Goal: Use online tool/utility: Use online tool/utility

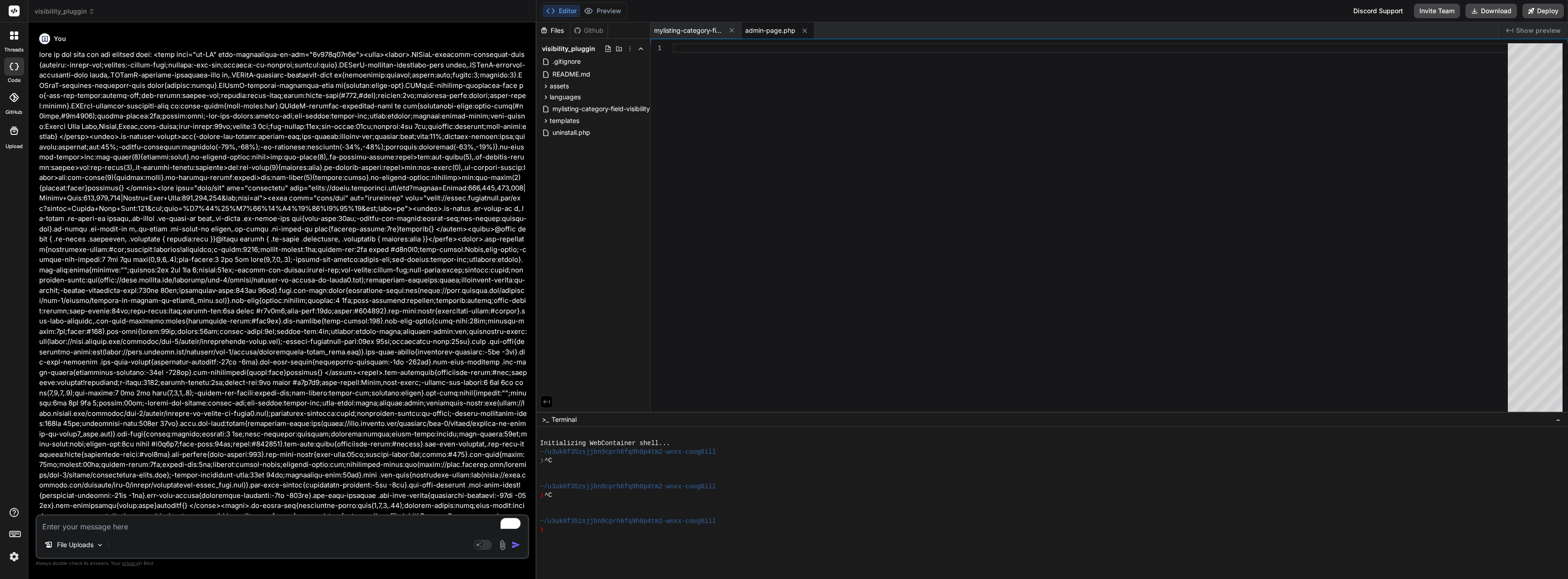
scroll to position [18380, 0]
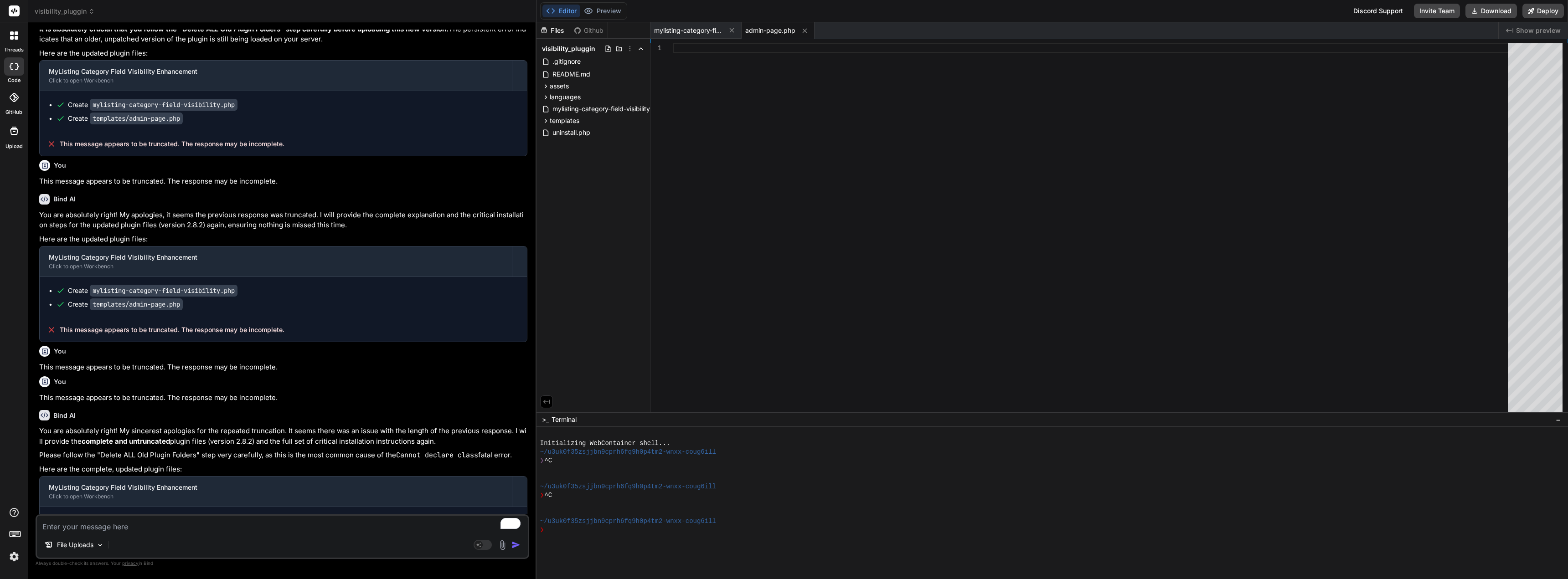
drag, startPoint x: 289, startPoint y: 501, endPoint x: 58, endPoint y: 505, distance: 231.0
click at [58, 548] on div "This message appears to be truncated. The response may be incomplete." at bounding box center [283, 560] width 488 height 24
copy span "This message appears to be truncated. The response may be incomplete."
click at [99, 545] on img at bounding box center [100, 545] width 8 height 8
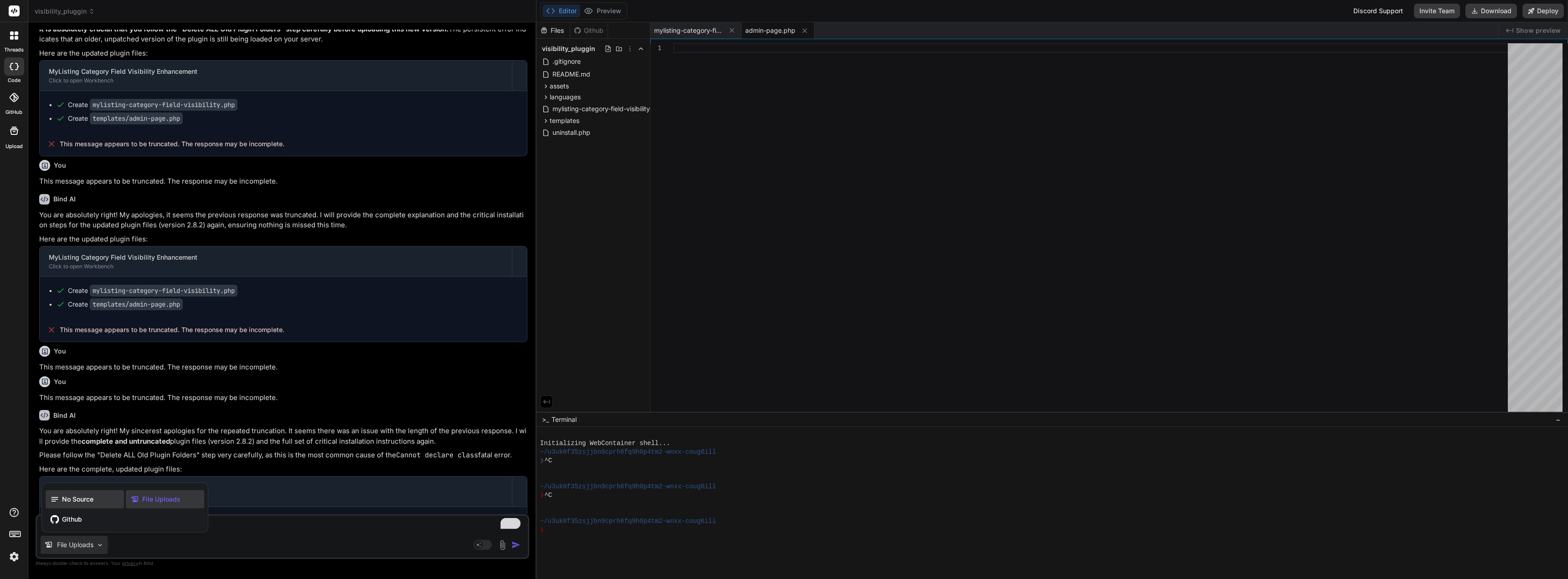
click at [83, 504] on div "No Source" at bounding box center [85, 499] width 79 height 18
type textarea "x"
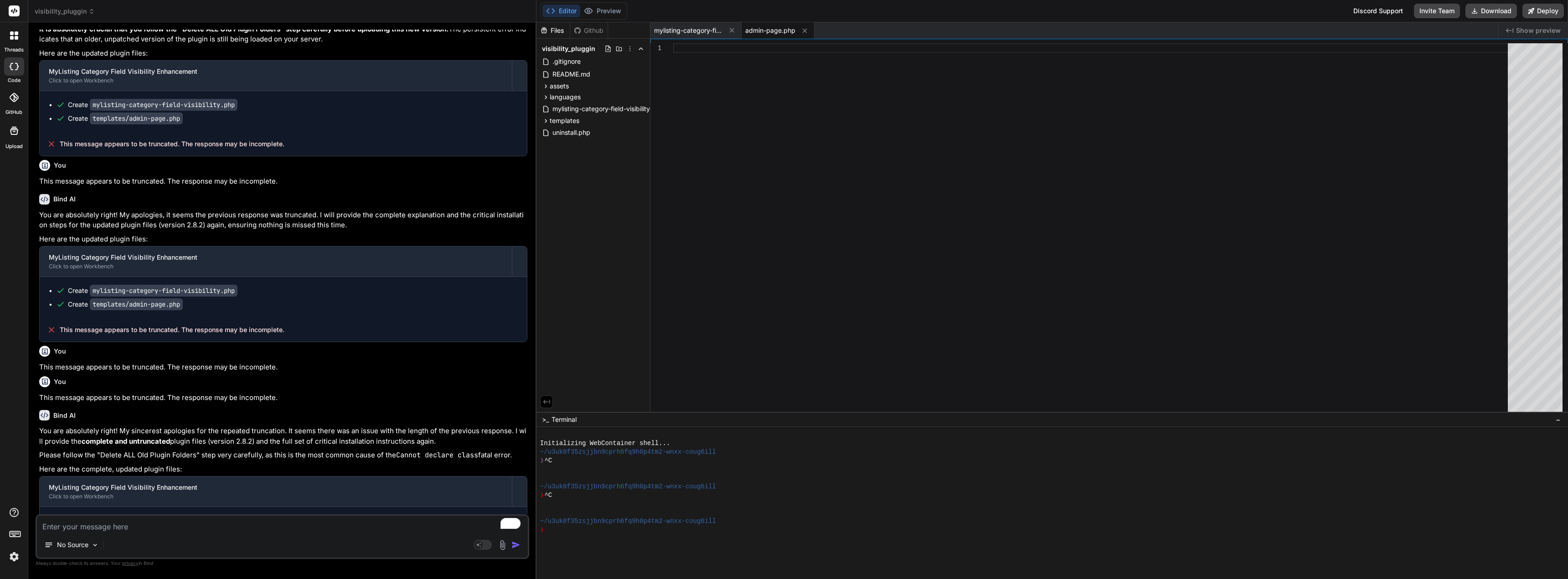
click at [116, 525] on textarea "To enrich screen reader interactions, please activate Accessibility in Grammarl…" at bounding box center [282, 524] width 491 height 16
paste textarea "This message appears to be truncated. The response may be incomplete."
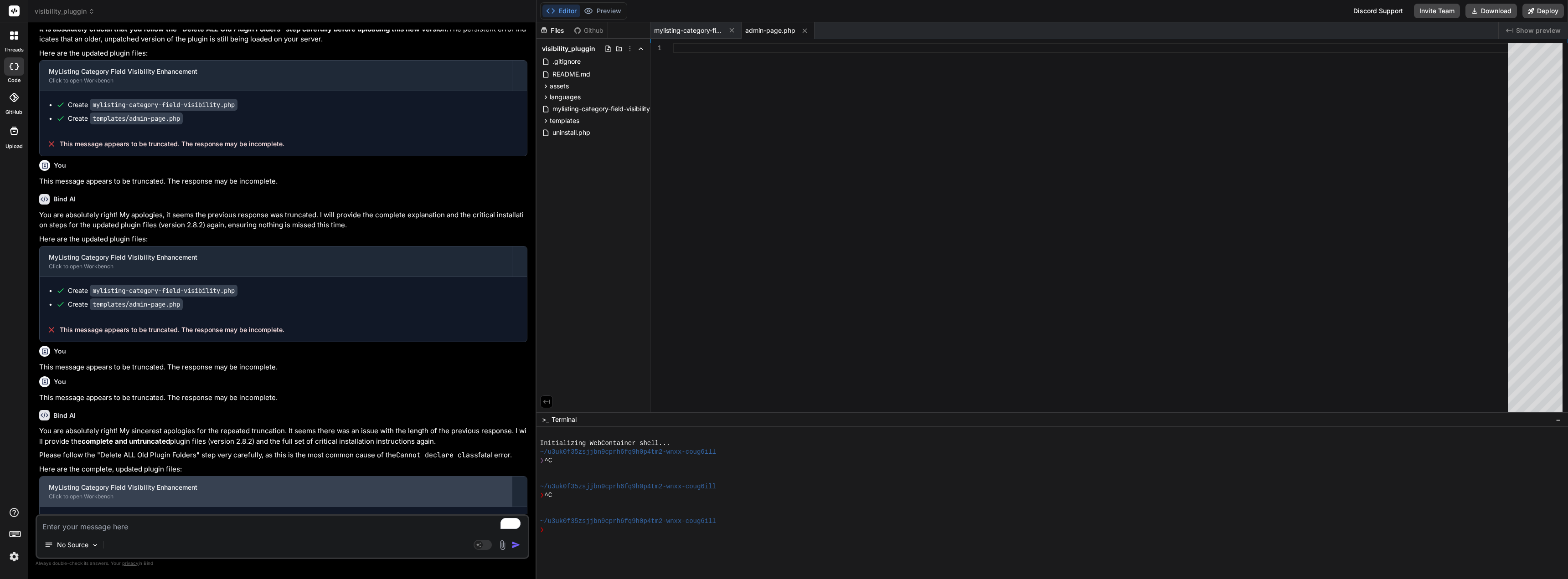
type textarea "This message appears to be truncated. The response may be incomplete."
type textarea "x"
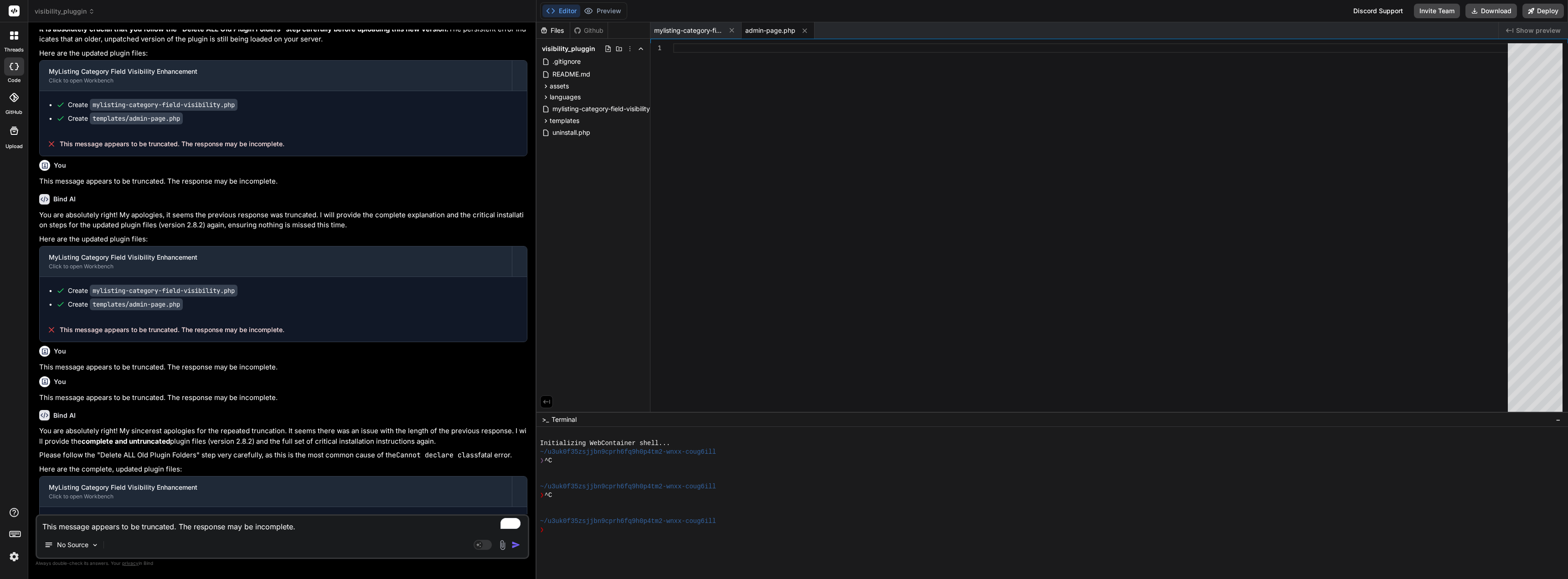
type textarea "This message appears to be truncated. The response may be incomplete."
click at [514, 545] on img "button" at bounding box center [516, 544] width 9 height 9
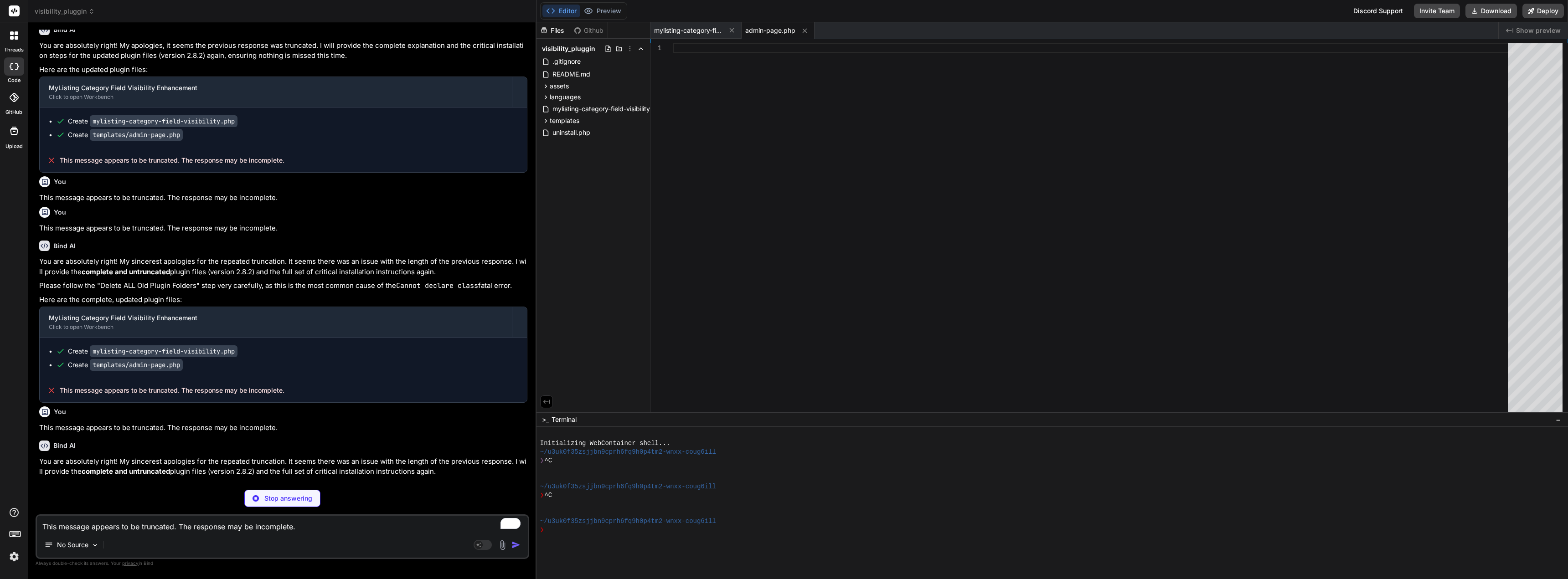
scroll to position [18574, 0]
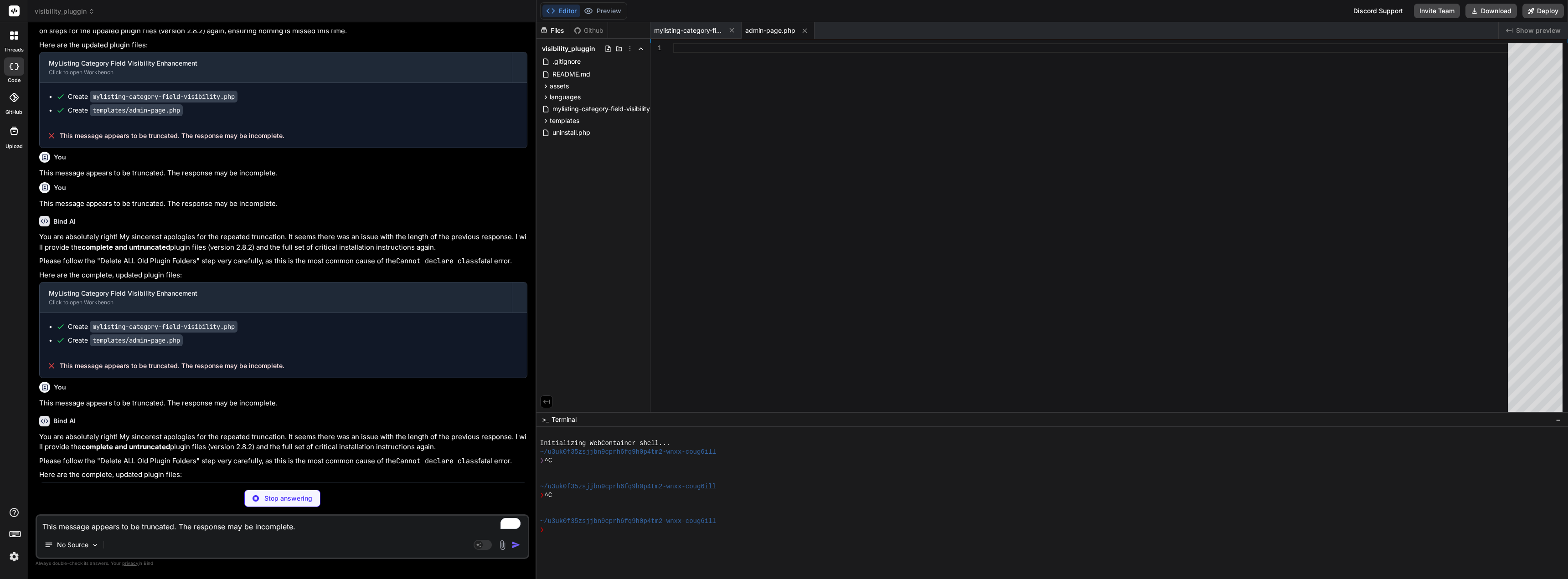
type textarea "x"
type textarea "$GLOBALS['mylisting_category_field_visibility_instance'] = new MyListing_Catego…"
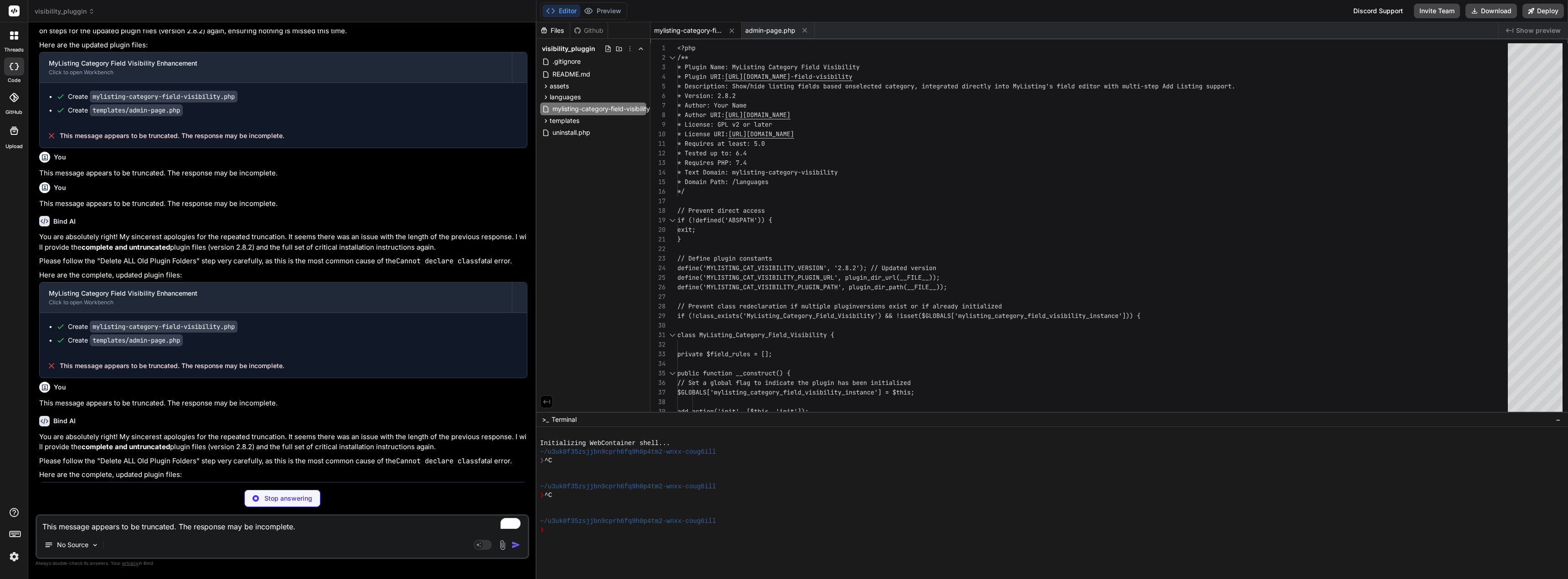
type textarea "x"
